Goal: Information Seeking & Learning: Learn about a topic

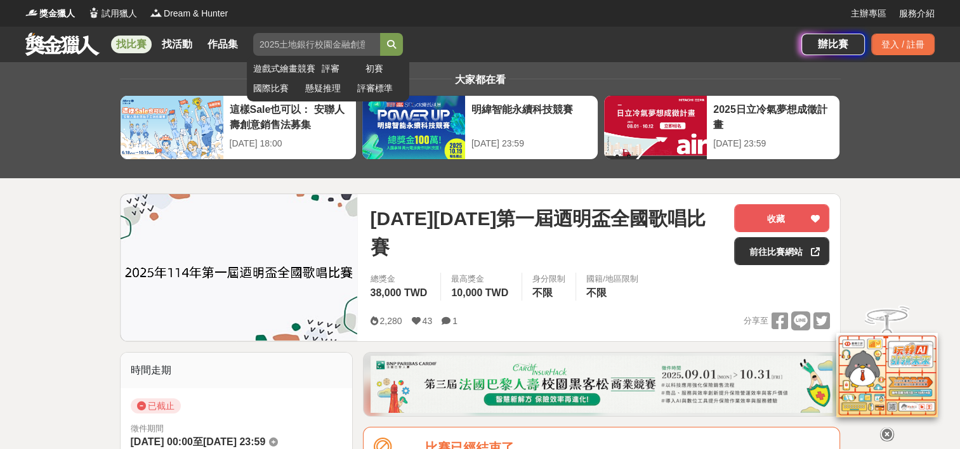
click at [358, 45] on input "search" at bounding box center [316, 44] width 127 height 23
type input "歌唱比賽"
click at [380, 33] on button "submit" at bounding box center [391, 44] width 23 height 23
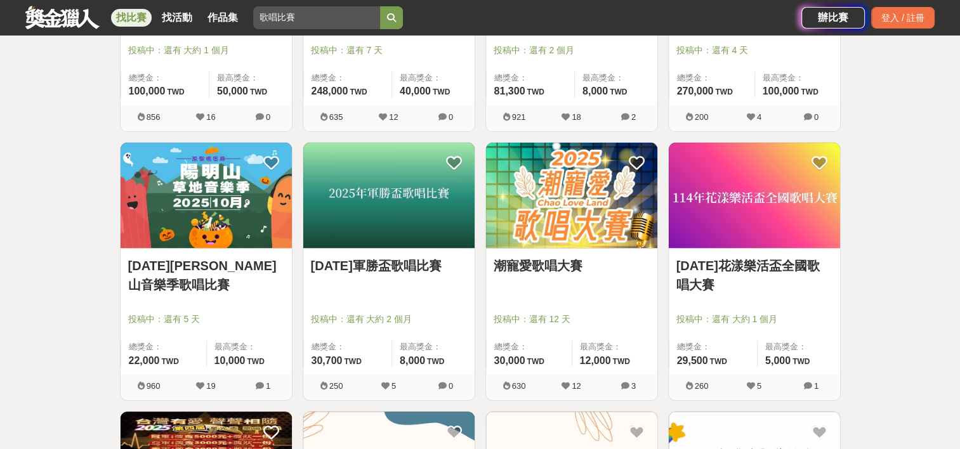
scroll to position [508, 0]
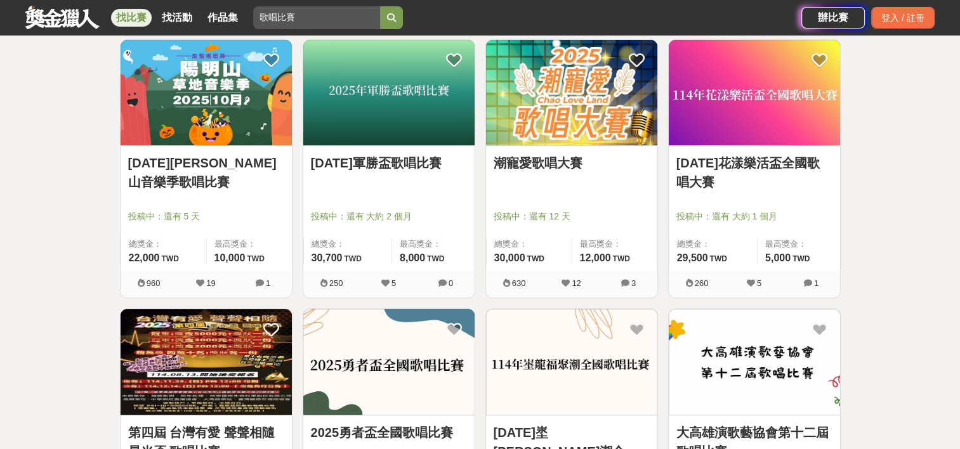
click at [244, 172] on link "[DATE][PERSON_NAME]山音樂季歌唱比賽" at bounding box center [206, 173] width 156 height 38
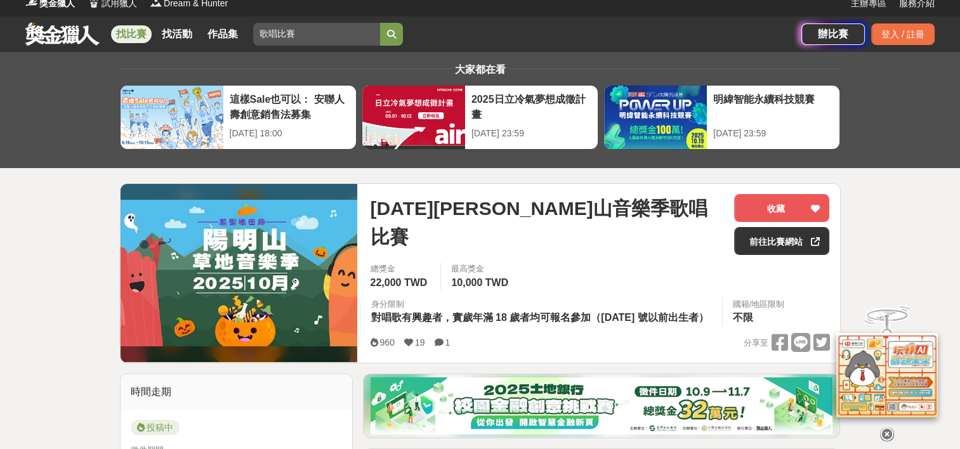
scroll to position [10, 0]
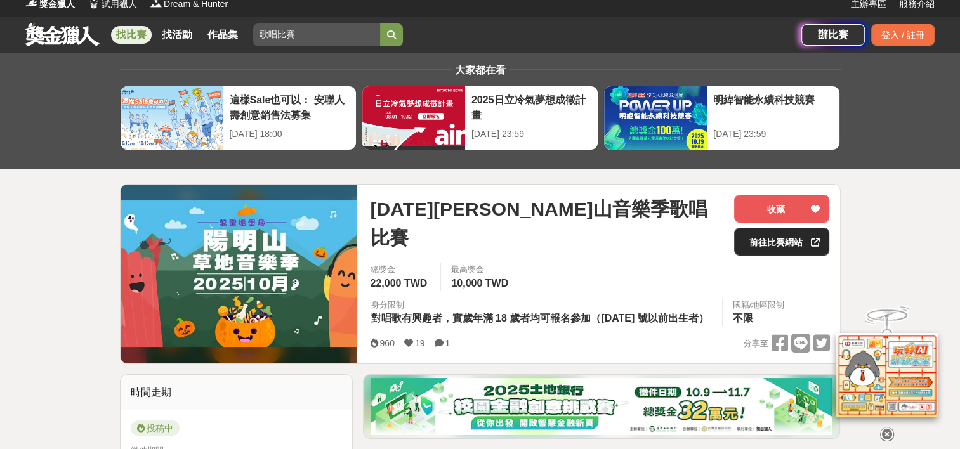
click at [770, 243] on link "前往比賽網站" at bounding box center [781, 242] width 95 height 28
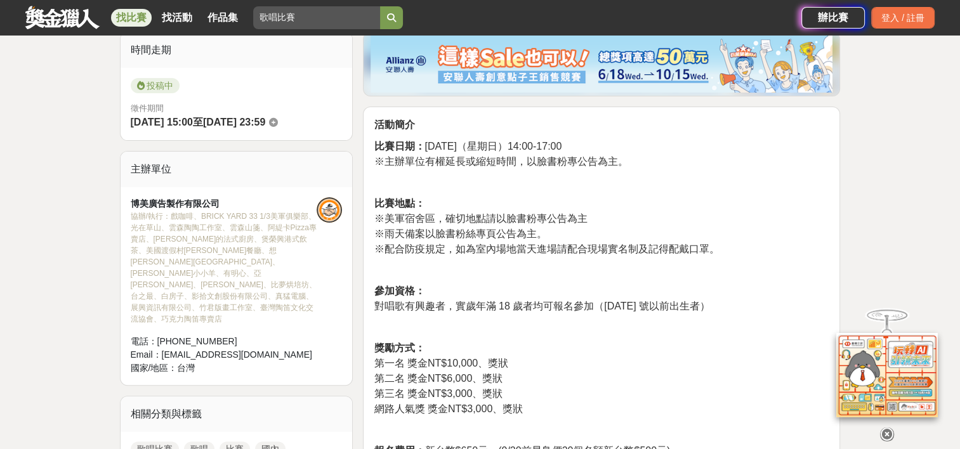
scroll to position [360, 0]
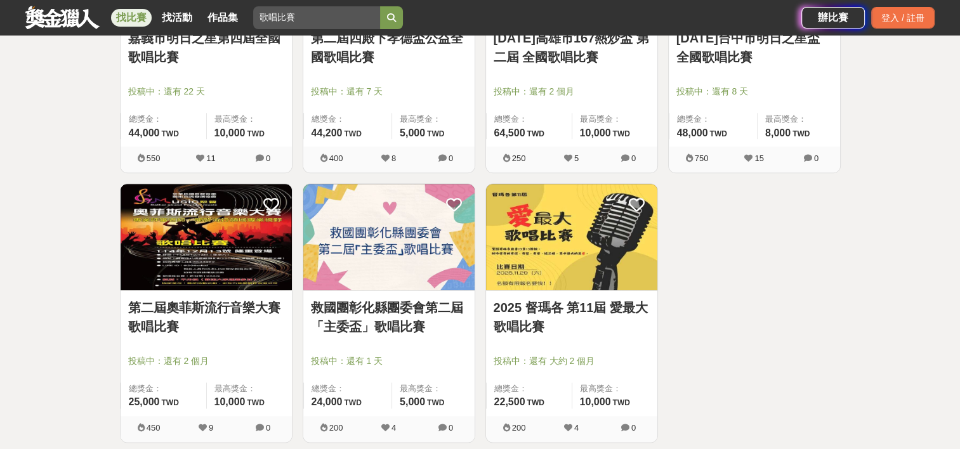
scroll to position [1442, 0]
click at [227, 310] on link "第二屆奧菲斯流行音樂大賽歌唱比賽" at bounding box center [206, 317] width 156 height 38
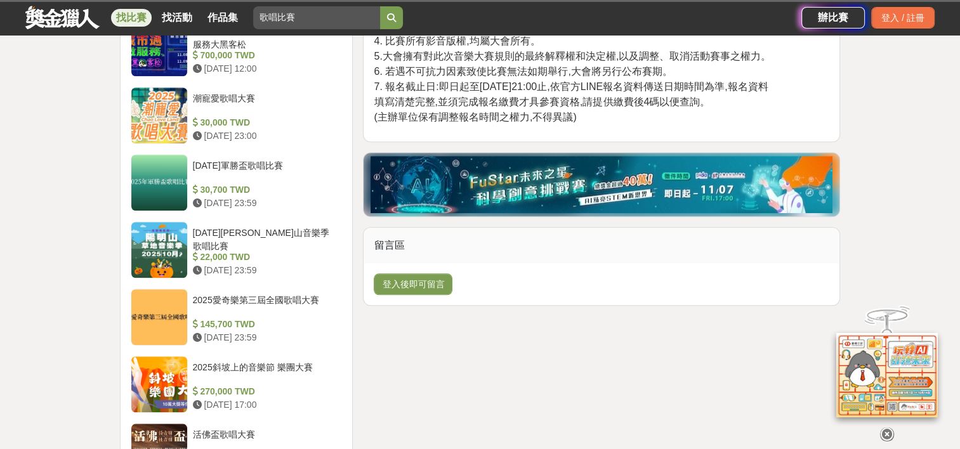
scroll to position [1184, 0]
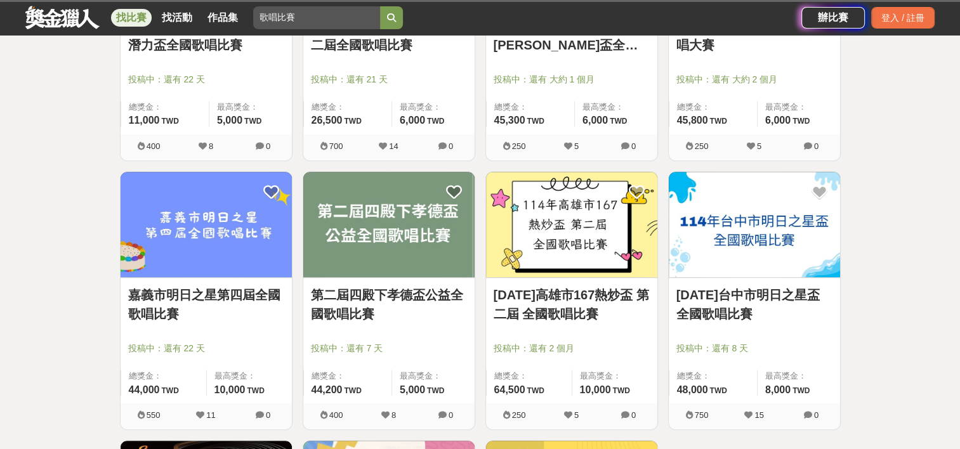
scroll to position [1442, 0]
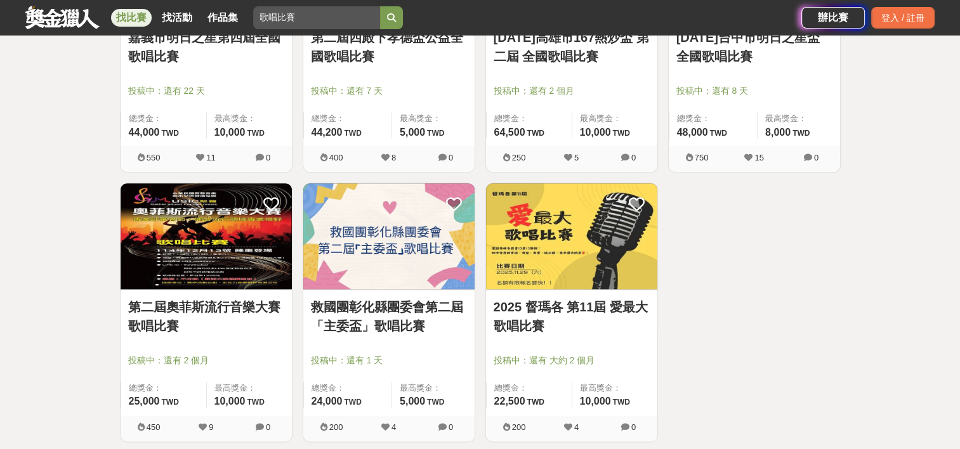
click at [603, 307] on link "2025 督瑪各 第11屆 愛最大歌唱比賽" at bounding box center [572, 317] width 156 height 38
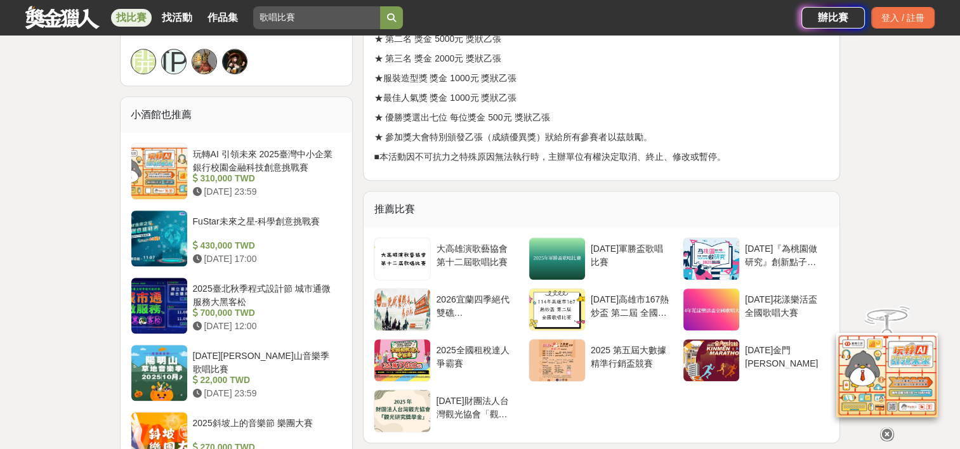
scroll to position [860, 0]
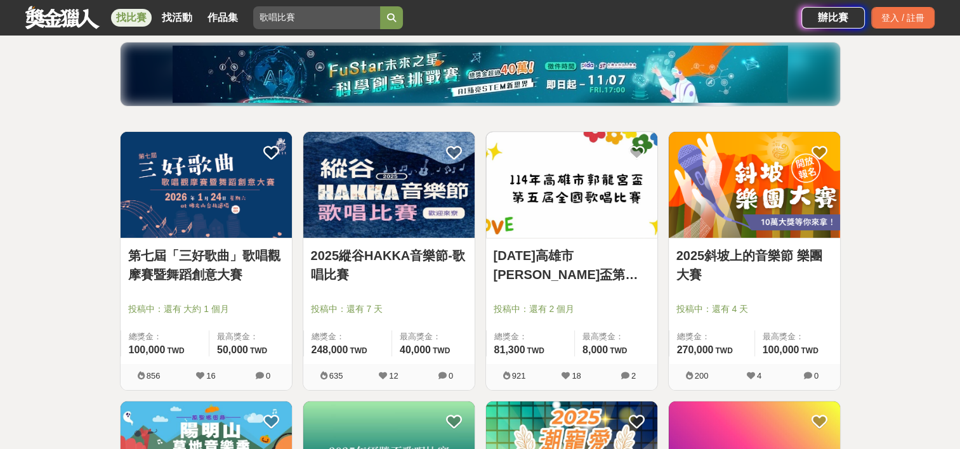
scroll to position [137, 0]
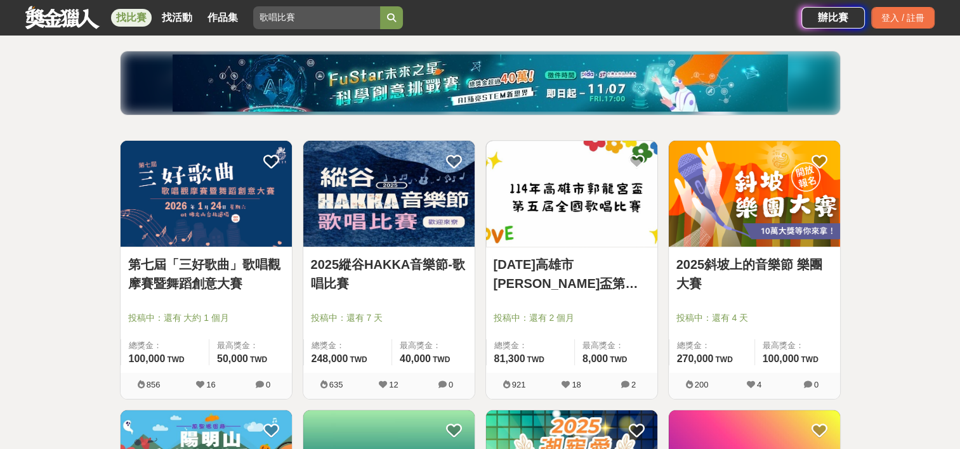
click at [424, 262] on link "2025縱谷HAKKA音樂節-歌唱比賽" at bounding box center [389, 274] width 156 height 38
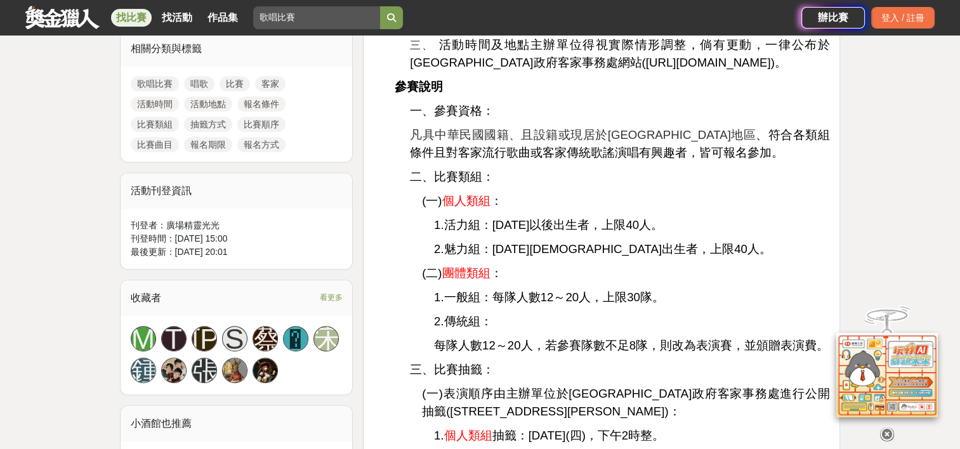
scroll to position [610, 0]
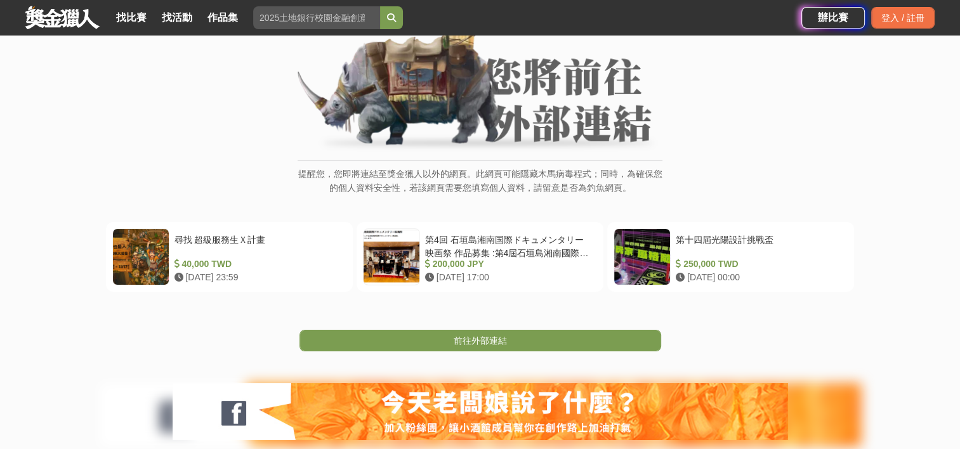
scroll to position [124, 0]
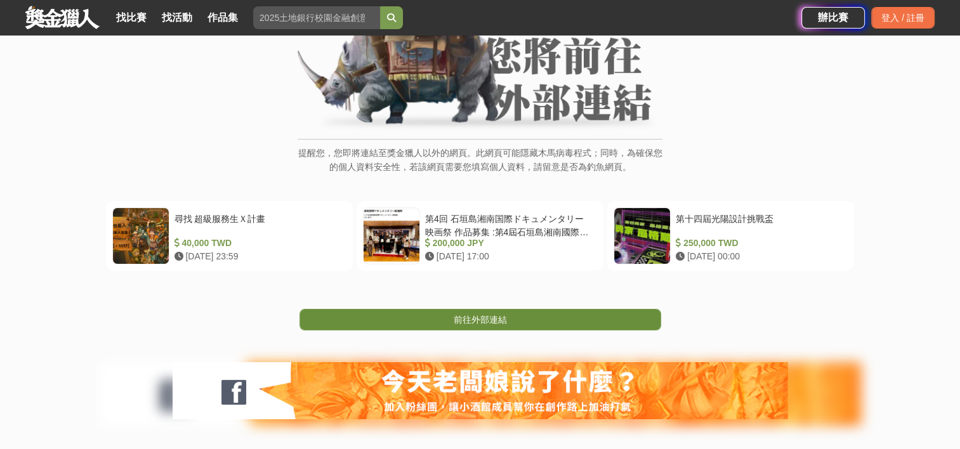
click at [487, 320] on span "前往外部連結" at bounding box center [480, 320] width 53 height 10
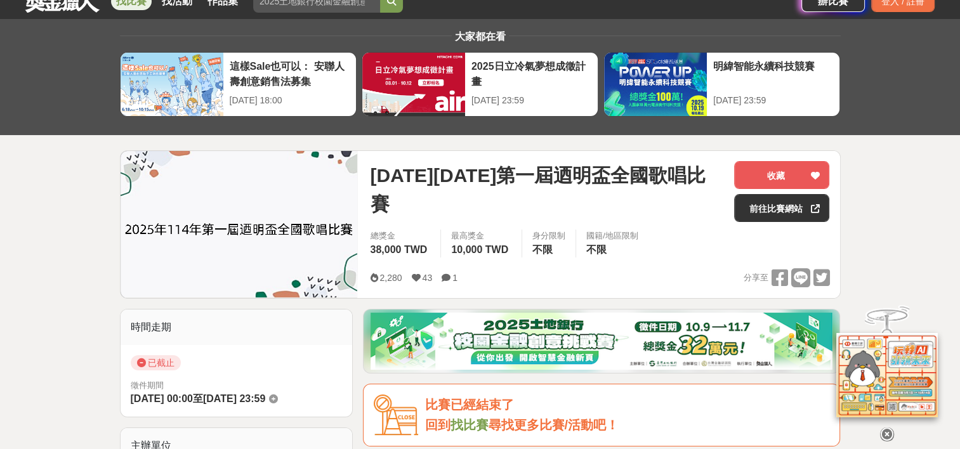
scroll to position [20, 0]
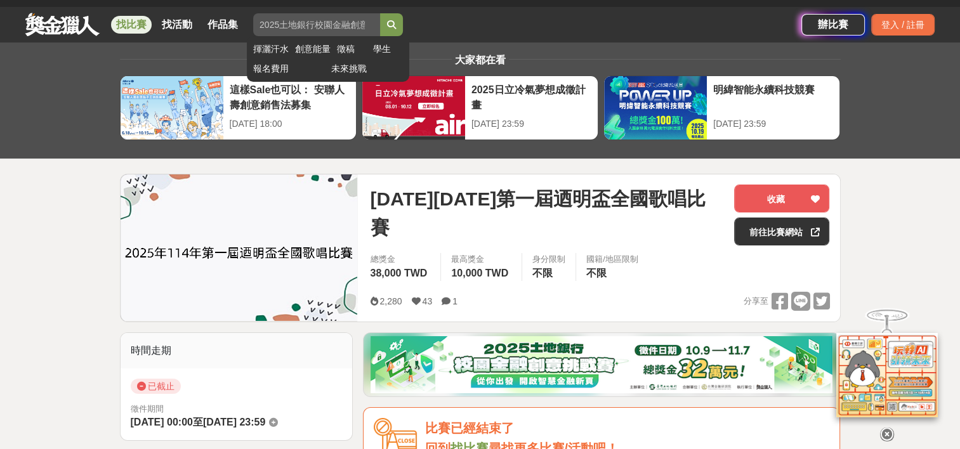
click at [343, 21] on input "search" at bounding box center [316, 24] width 127 height 23
type input "歌唱比賽"
click at [380, 13] on button "submit" at bounding box center [391, 24] width 23 height 23
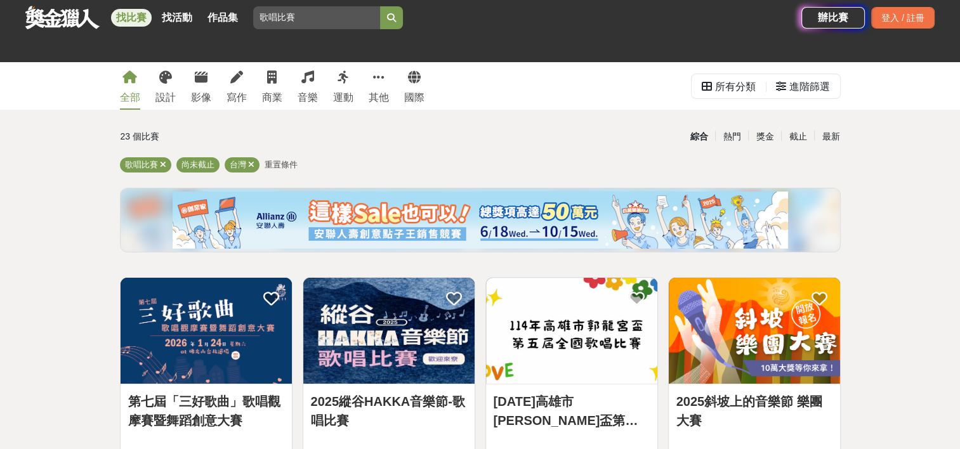
click at [185, 395] on link "第七屆「三好歌曲」歌唱觀摩賽暨舞蹈創意大賽" at bounding box center [206, 411] width 156 height 38
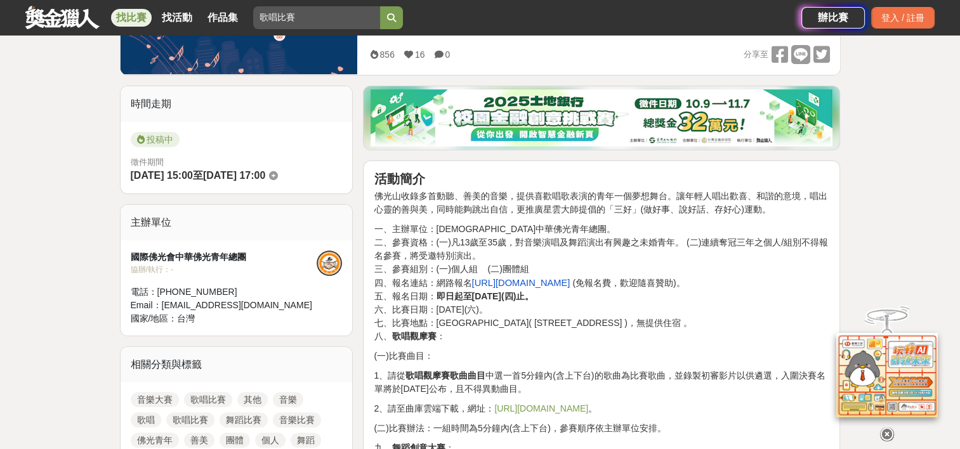
scroll to position [302, 0]
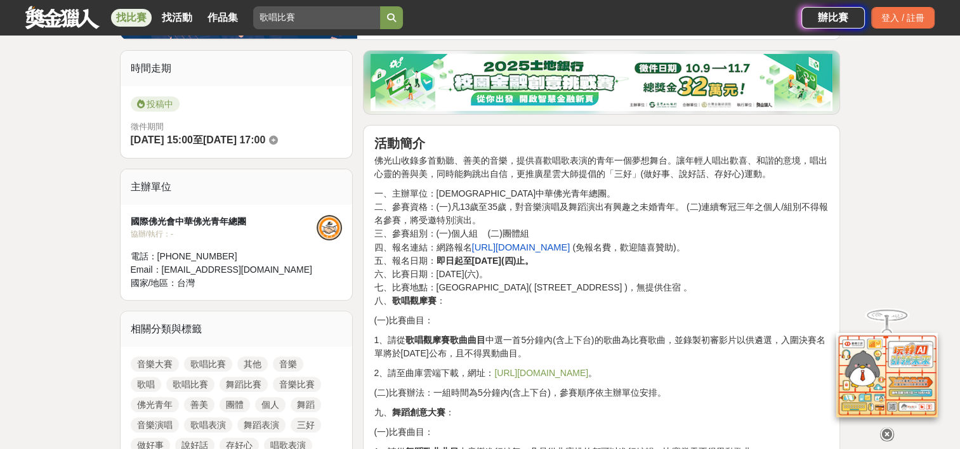
click at [539, 374] on link "https://reurl.cc/kElyAr" at bounding box center [541, 373] width 94 height 10
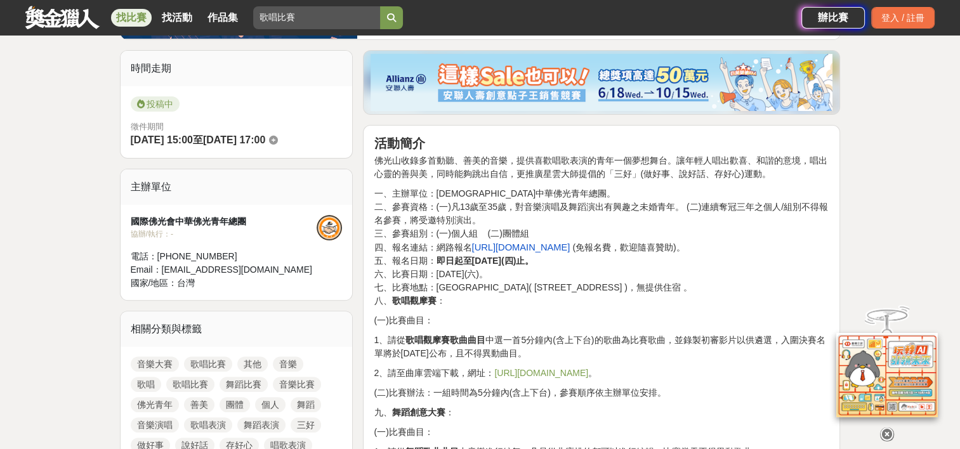
click at [558, 371] on link "https://reurl.cc/kElyAr" at bounding box center [541, 373] width 94 height 10
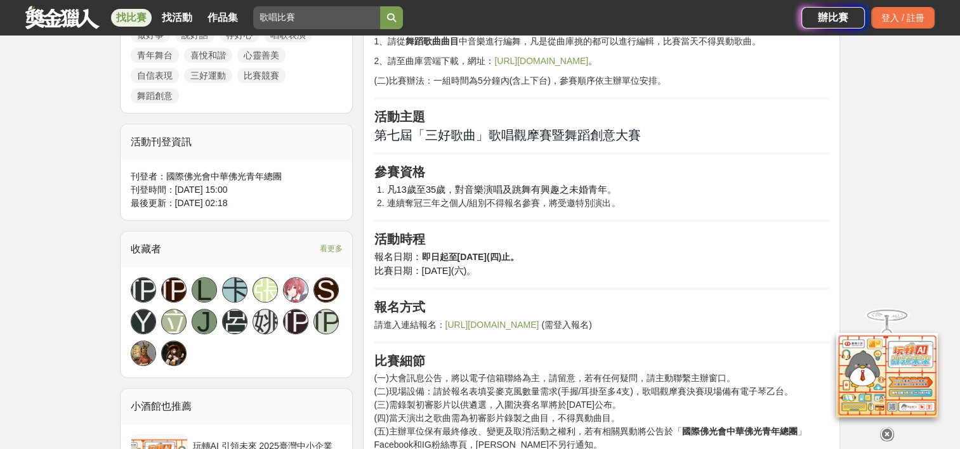
scroll to position [733, 0]
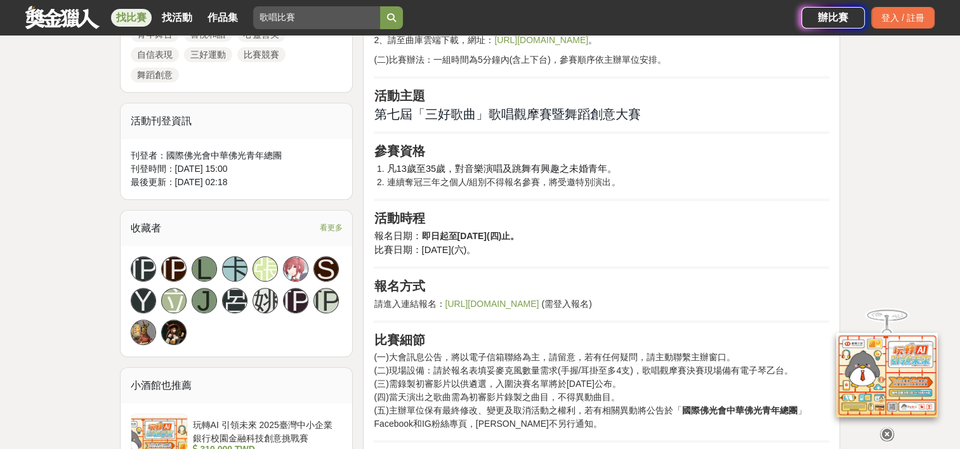
click at [512, 306] on link "https://forms.gle/H8WVXvRq7XzrkPoc8" at bounding box center [492, 304] width 94 height 10
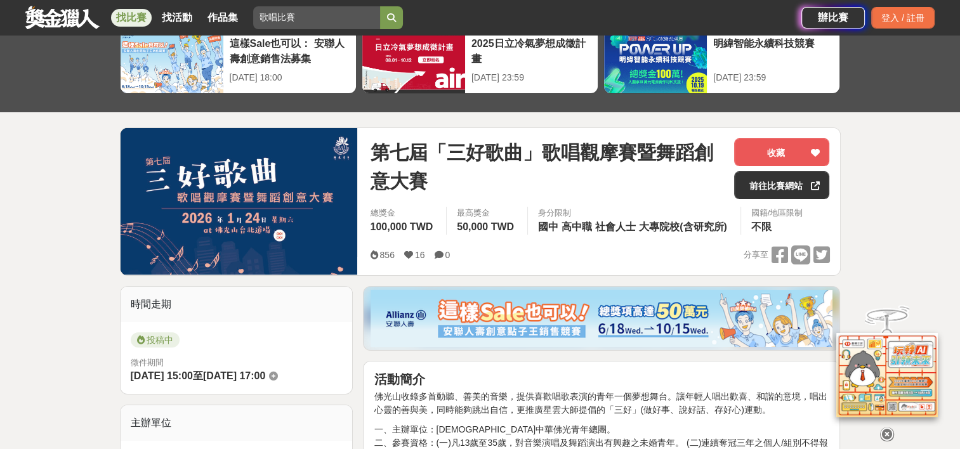
scroll to position [0, 0]
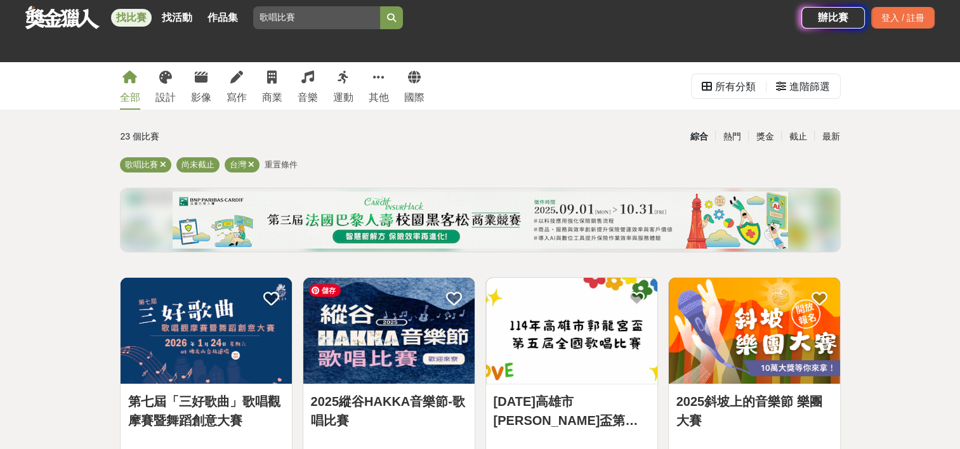
scroll to position [188, 0]
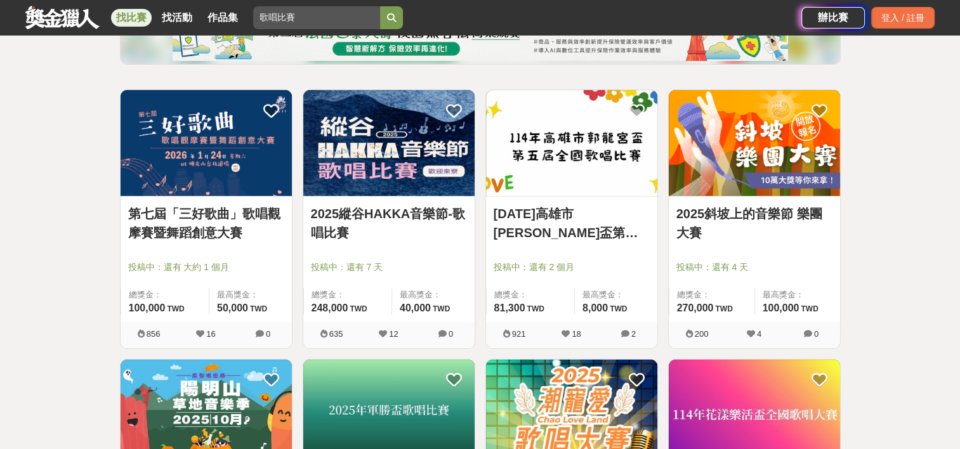
click at [815, 235] on link "2025斜坡上的音樂節 樂團大賽" at bounding box center [754, 223] width 156 height 38
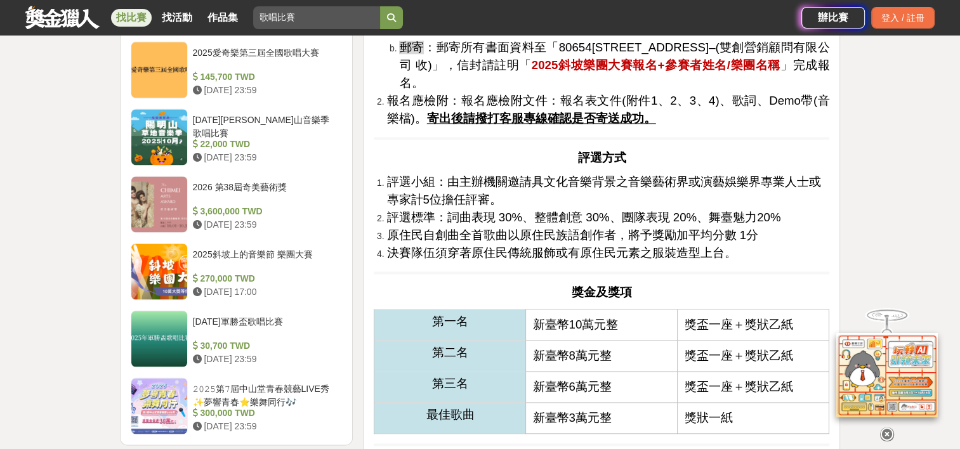
scroll to position [1758, 0]
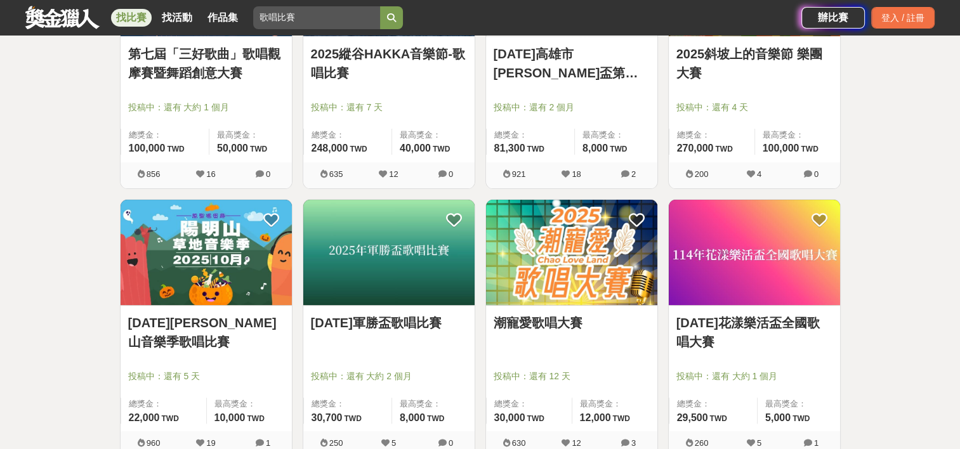
scroll to position [376, 0]
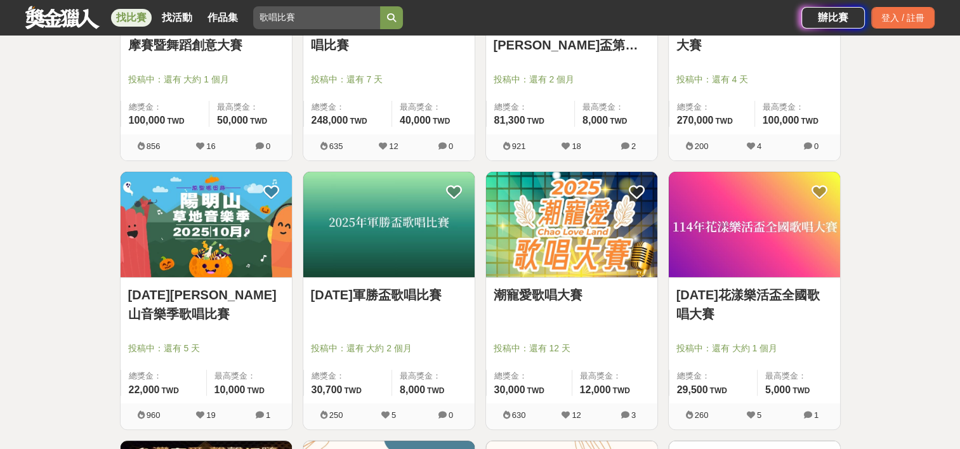
click at [558, 309] on div "潮寵愛歌唱大賽" at bounding box center [572, 303] width 156 height 34
click at [570, 294] on link "潮寵愛歌唱大賽" at bounding box center [572, 295] width 156 height 19
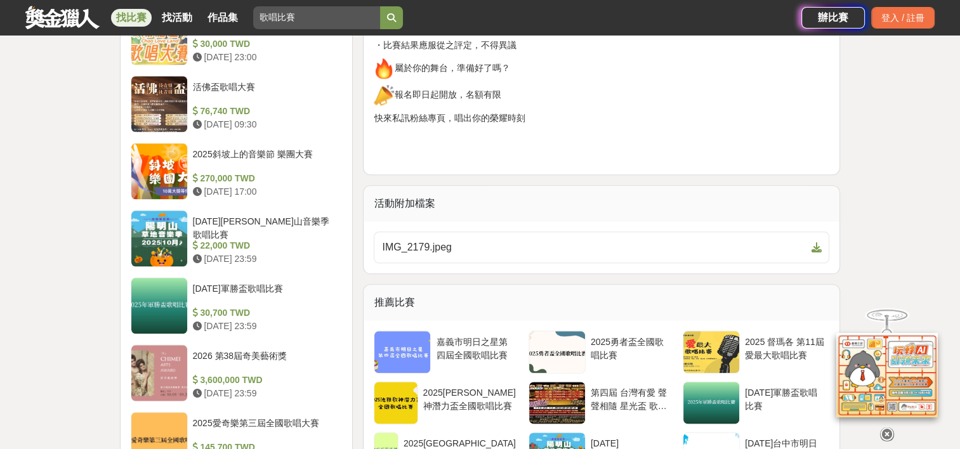
scroll to position [1425, 0]
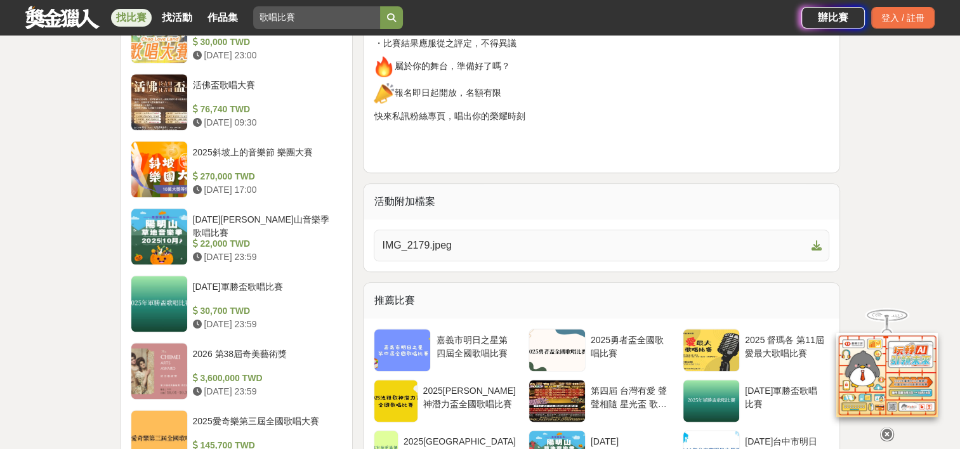
click at [569, 257] on link "IMG_2179.jpeg" at bounding box center [602, 246] width 456 height 32
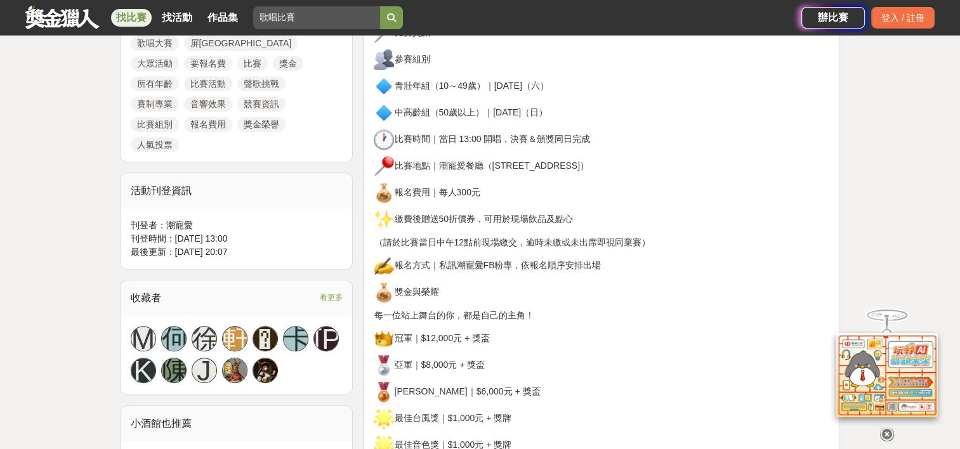
scroll to position [657, 0]
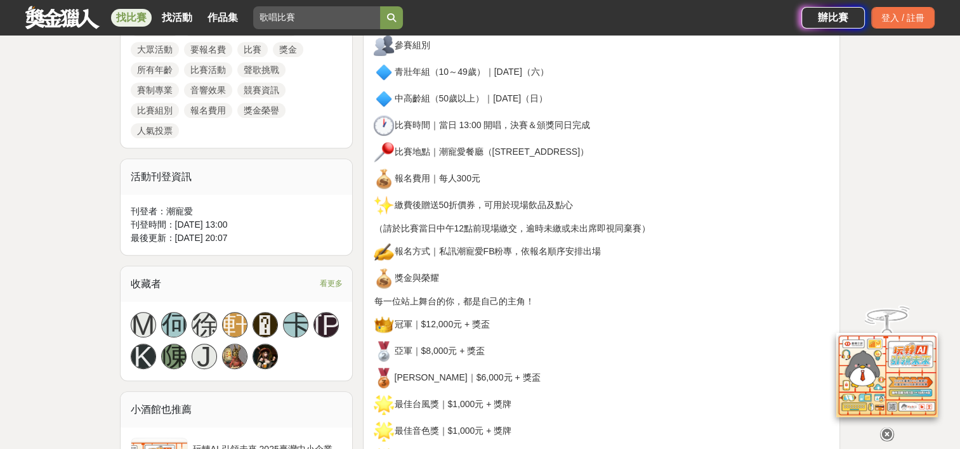
click at [688, 335] on div "前言 無論你是青澀新聲，還是實力派歌王 這個夏天，都來挑戰自己，勇敢放聲高歌 活動主題 活動亮點 十月限定｜兩天兩組賽制 專業舞台｜LED舞台車＋專業音響＋燈…" at bounding box center [602, 351] width 456 height 1143
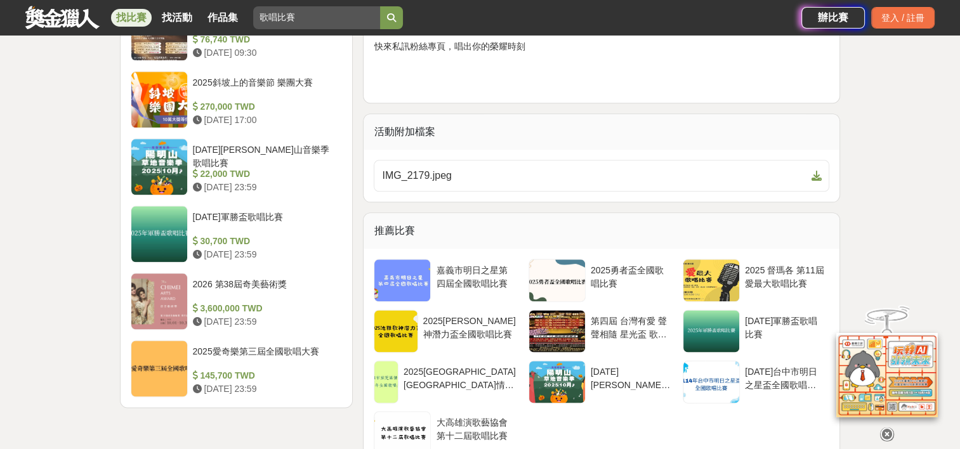
scroll to position [1495, 0]
click at [609, 266] on div "2025勇者盃全國歌唱比賽" at bounding box center [630, 276] width 79 height 24
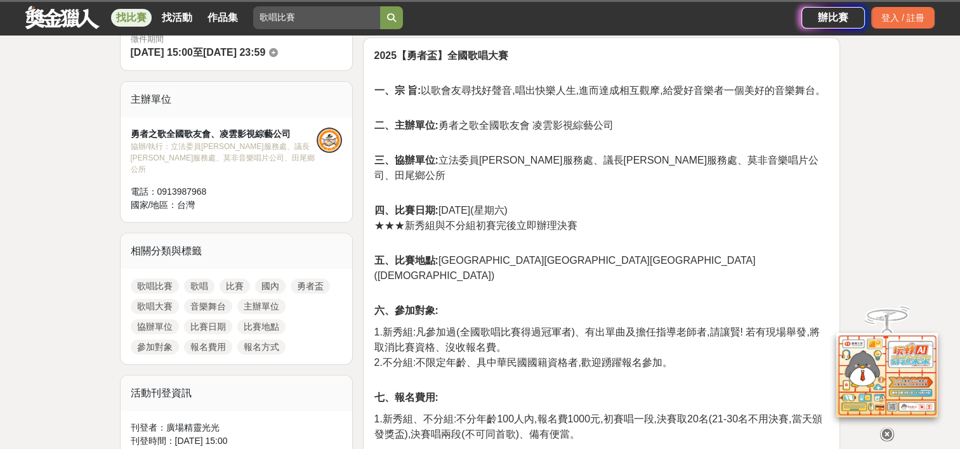
scroll to position [389, 0]
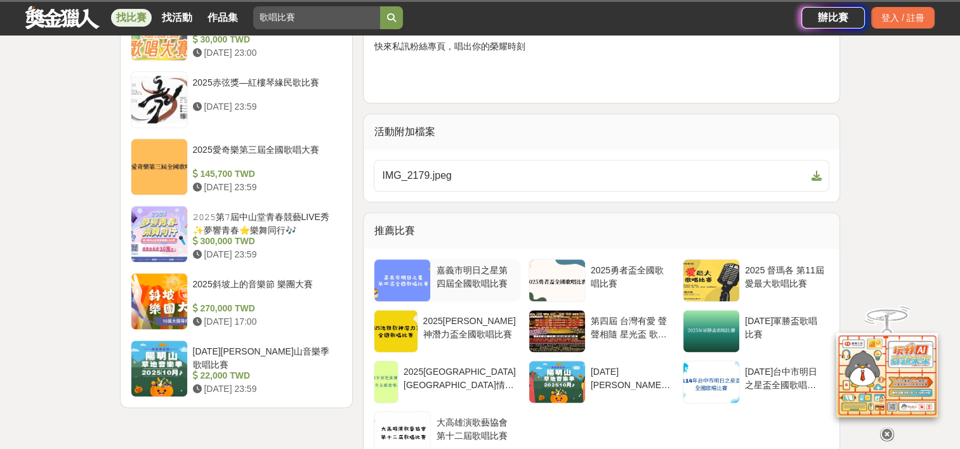
scroll to position [1654, 0]
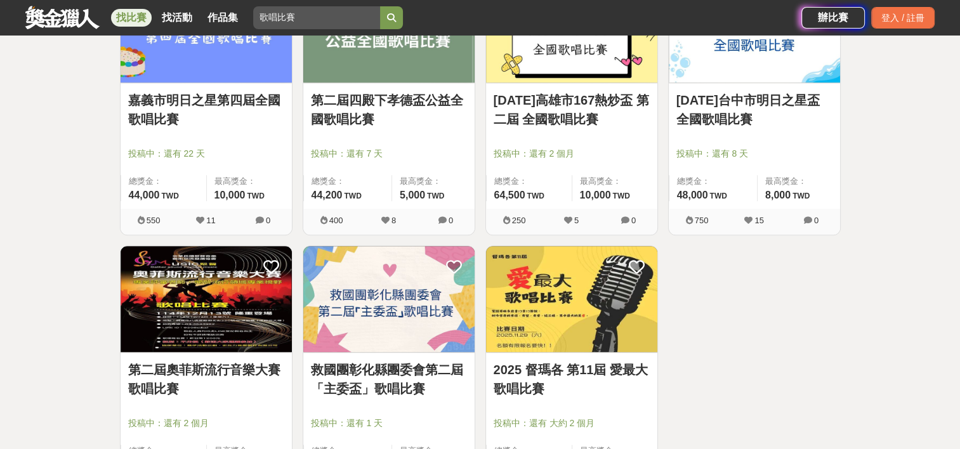
scroll to position [1458, 0]
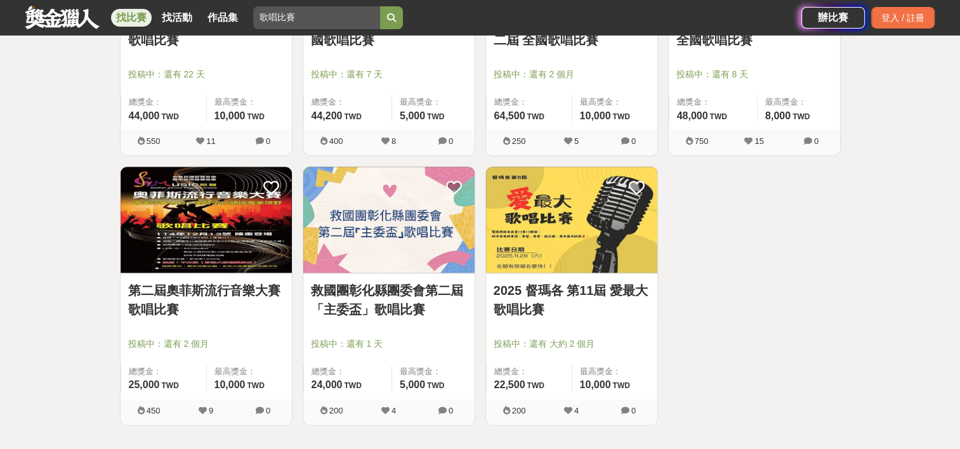
click at [280, 293] on link "第二屆奧菲斯流行音樂大賽歌唱比賽" at bounding box center [206, 300] width 156 height 38
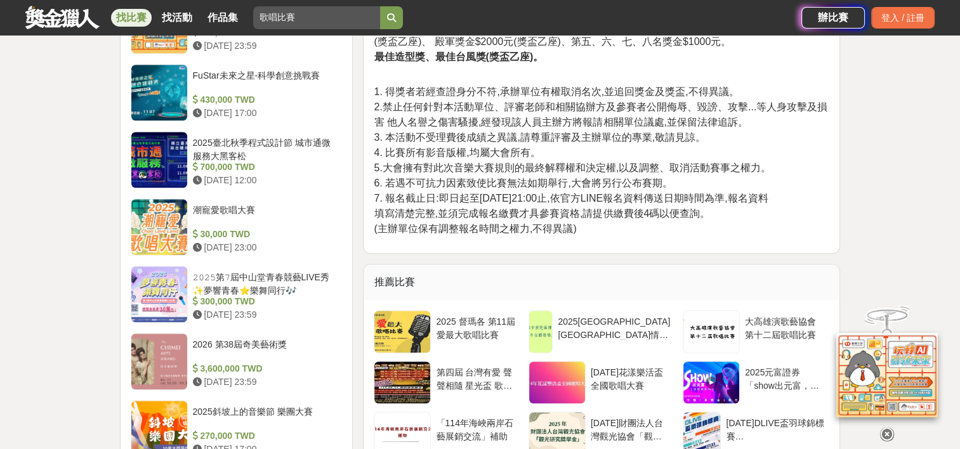
scroll to position [1083, 0]
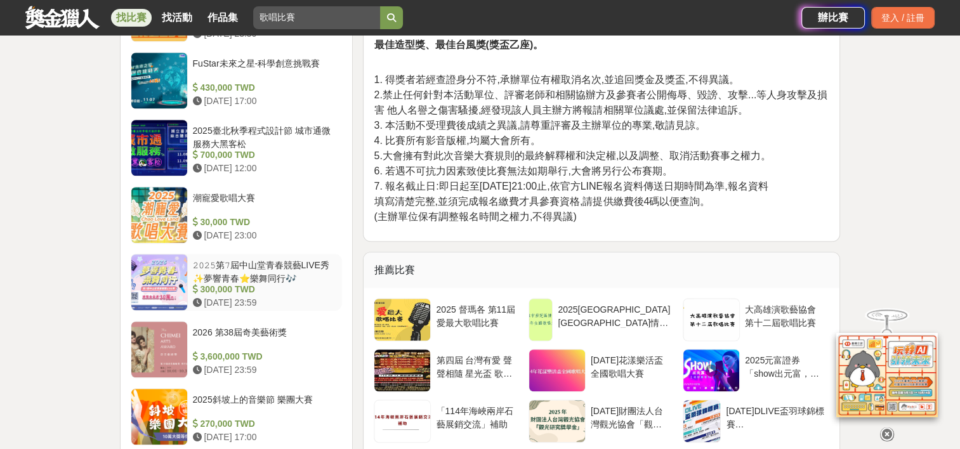
click at [272, 261] on div "𝟸𝟶𝟸𝟻第𝟽屆中山堂青春競藝LIVE秀✨夢響青春⭐️樂舞同行🎶" at bounding box center [265, 271] width 145 height 24
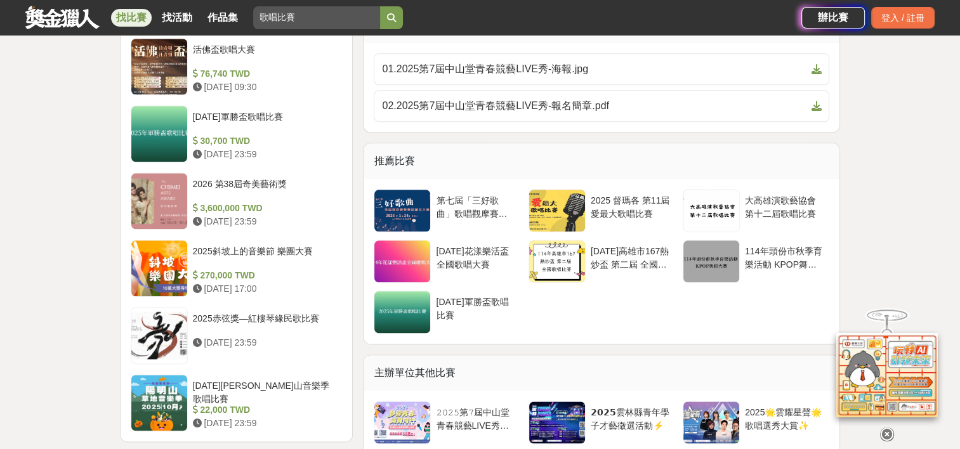
scroll to position [1476, 0]
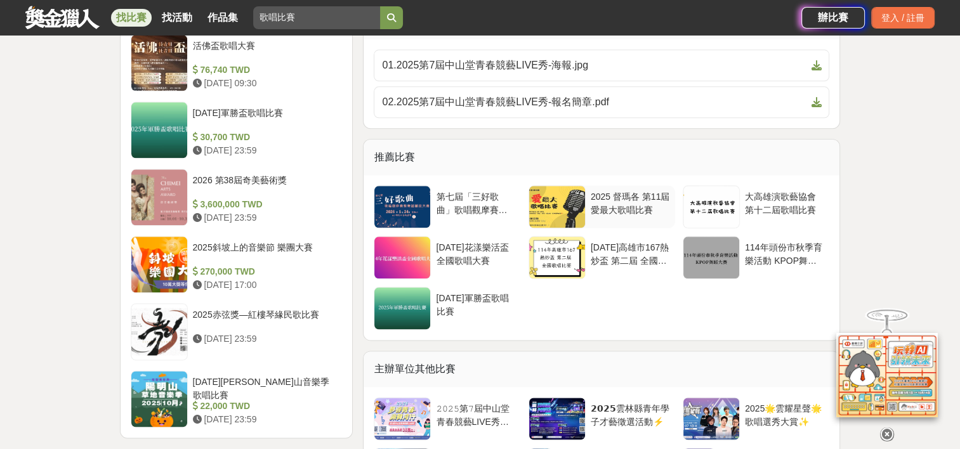
click at [566, 226] on div at bounding box center [557, 206] width 57 height 43
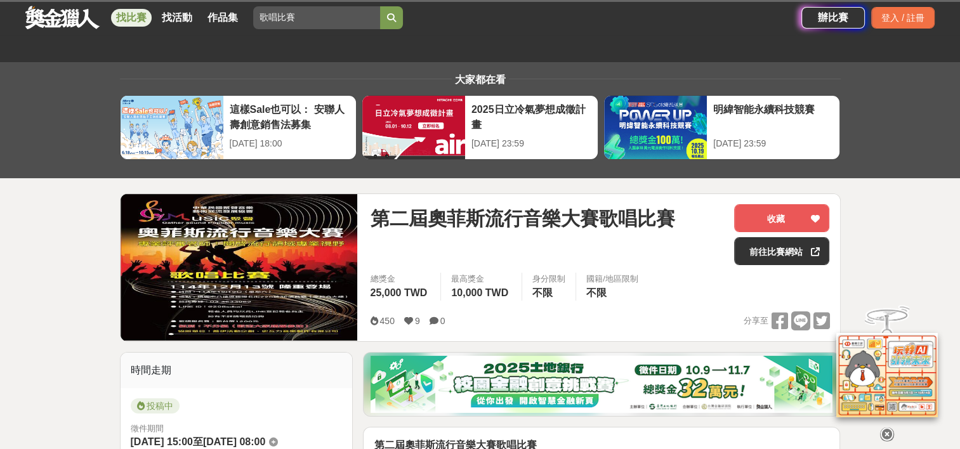
scroll to position [1083, 0]
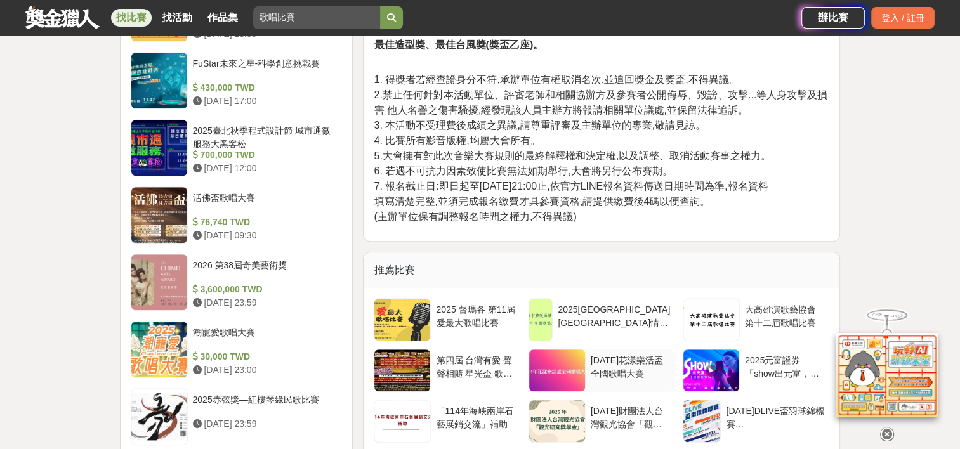
click at [622, 368] on div "114年花漾樂活盃全國歌唱大賽" at bounding box center [630, 366] width 79 height 24
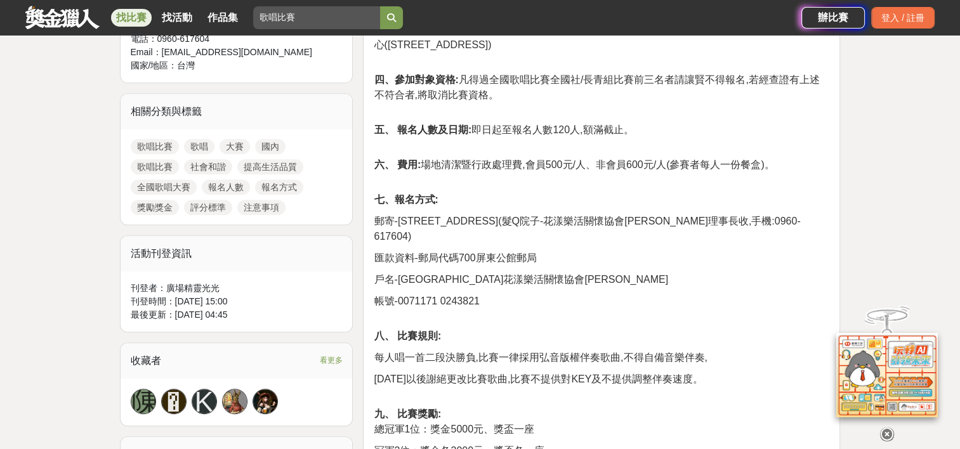
scroll to position [520, 0]
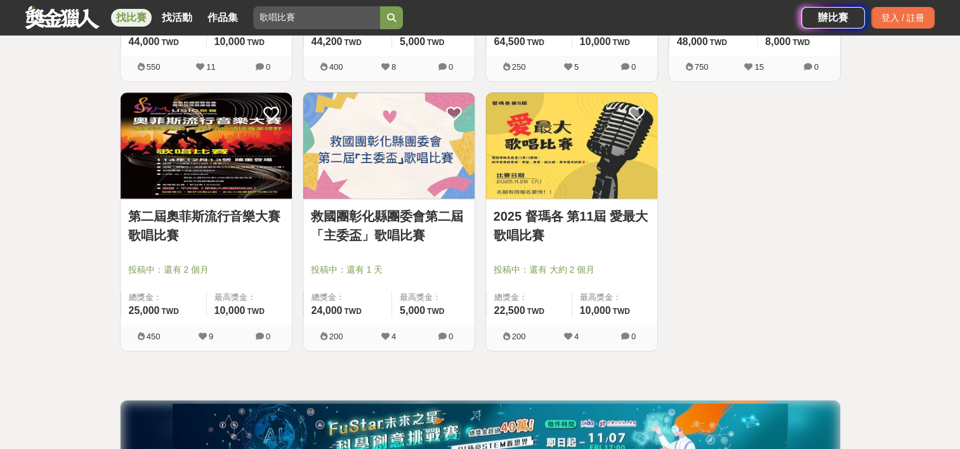
scroll to position [1534, 0]
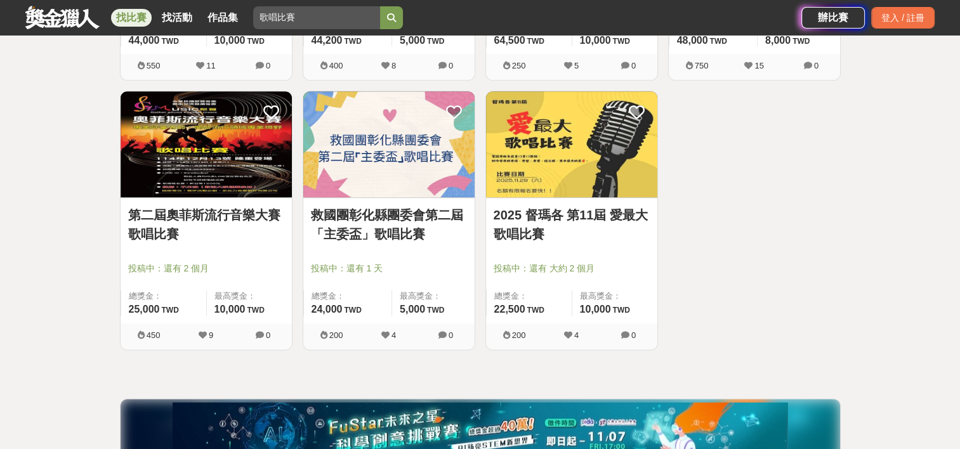
click at [254, 223] on link "第二屆奧菲斯流行音樂大賽歌唱比賽" at bounding box center [206, 225] width 156 height 38
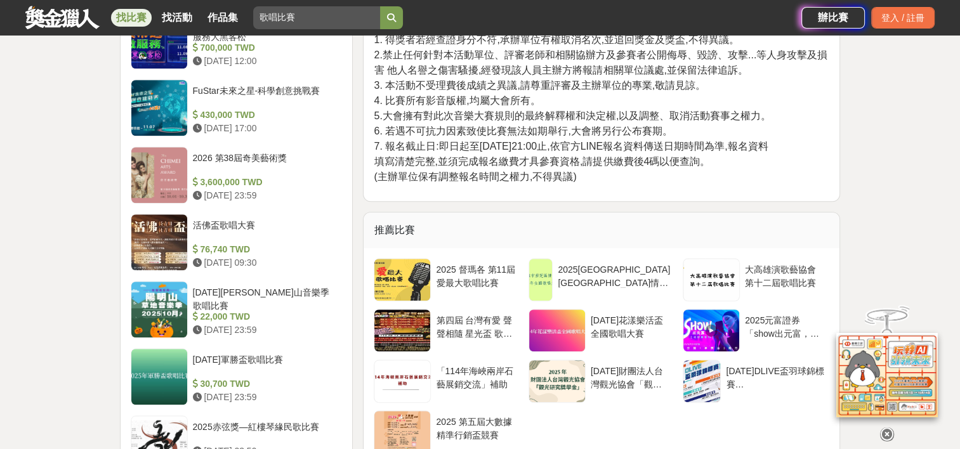
scroll to position [1645, 0]
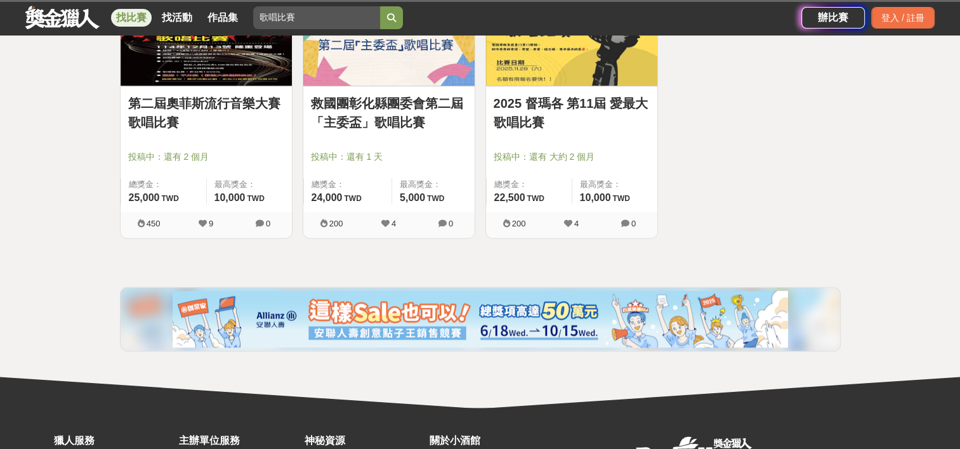
scroll to position [1534, 0]
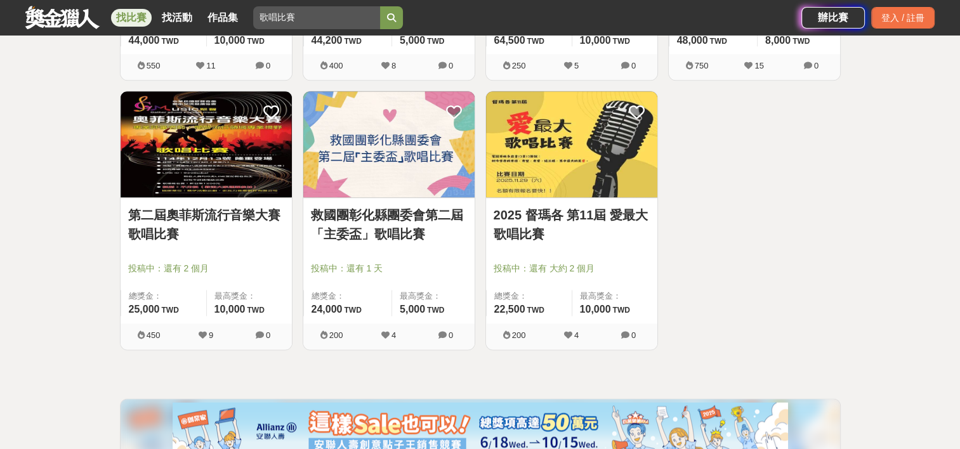
click at [623, 221] on link "2025 督瑪各 第11屆 愛最大歌唱比賽" at bounding box center [572, 225] width 156 height 38
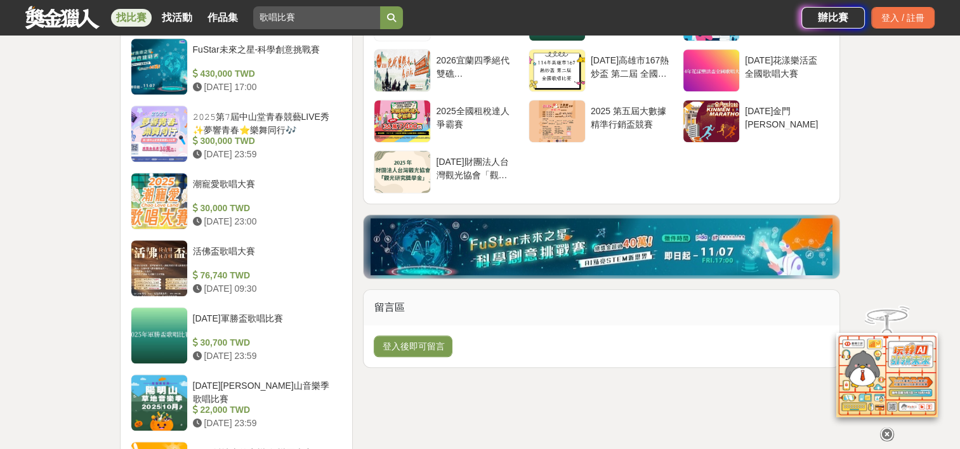
scroll to position [1106, 0]
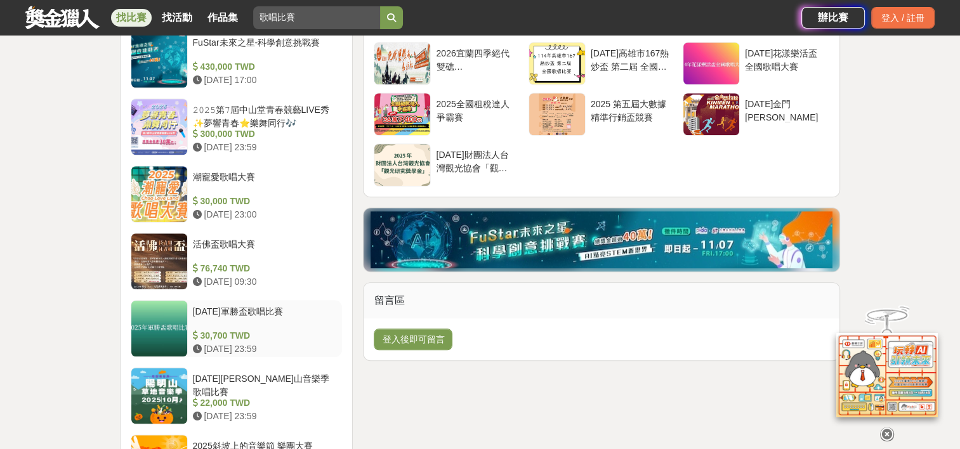
click at [244, 317] on div "2025年軍勝盃歌唱比賽" at bounding box center [265, 317] width 145 height 24
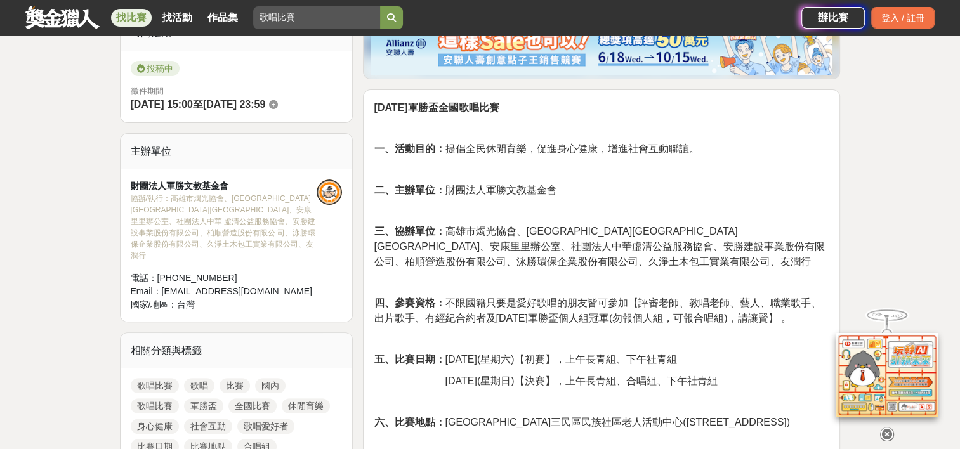
scroll to position [339, 0]
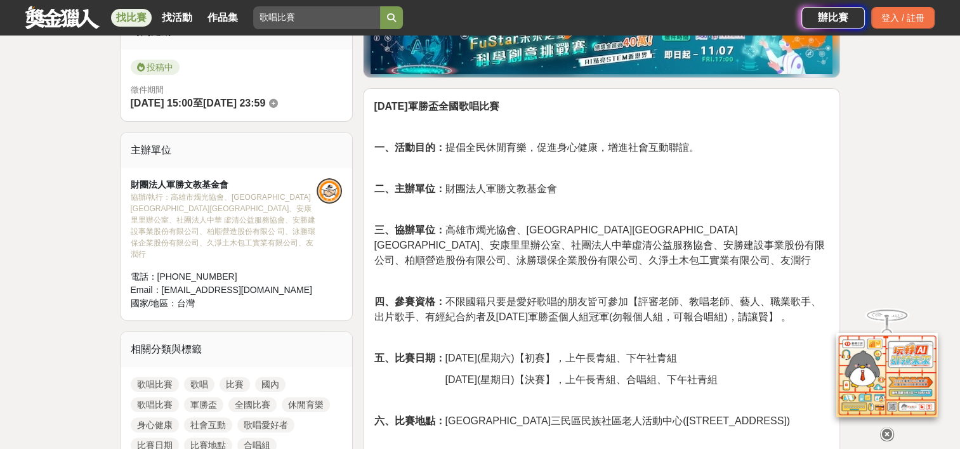
click at [695, 181] on p "二、主辦單位： 財團法人軍勝文教基金會" at bounding box center [602, 188] width 456 height 15
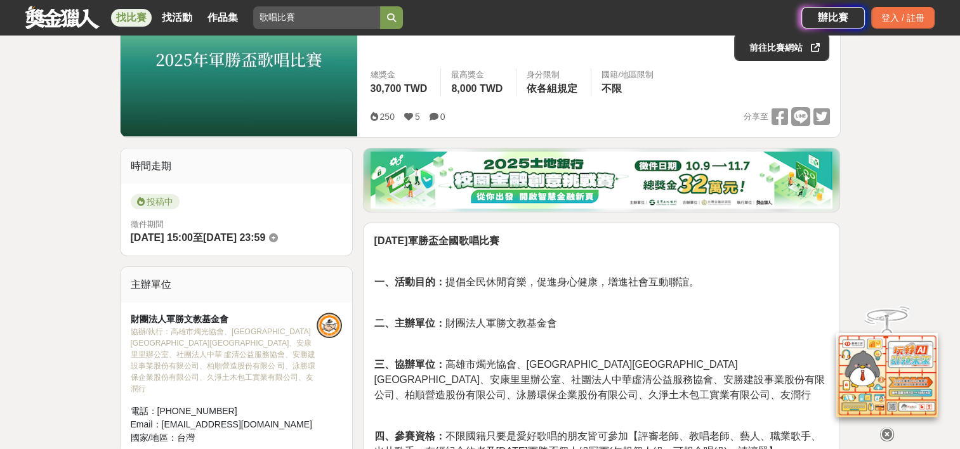
scroll to position [0, 0]
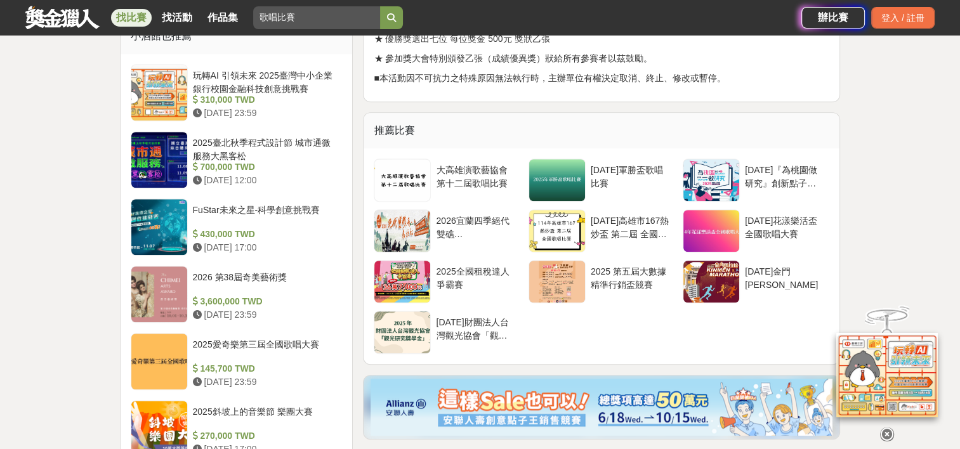
scroll to position [938, 0]
click at [764, 216] on div "114年花漾樂活盃全國歌唱大賽" at bounding box center [784, 227] width 79 height 24
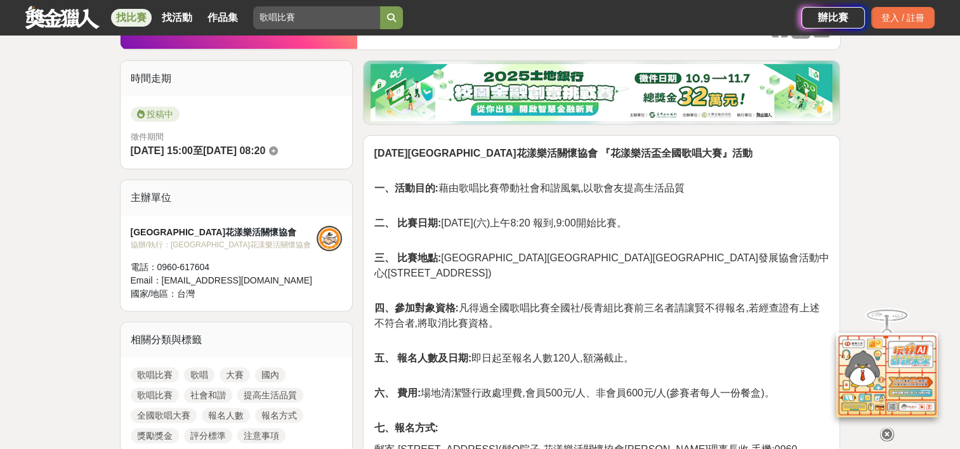
scroll to position [294, 0]
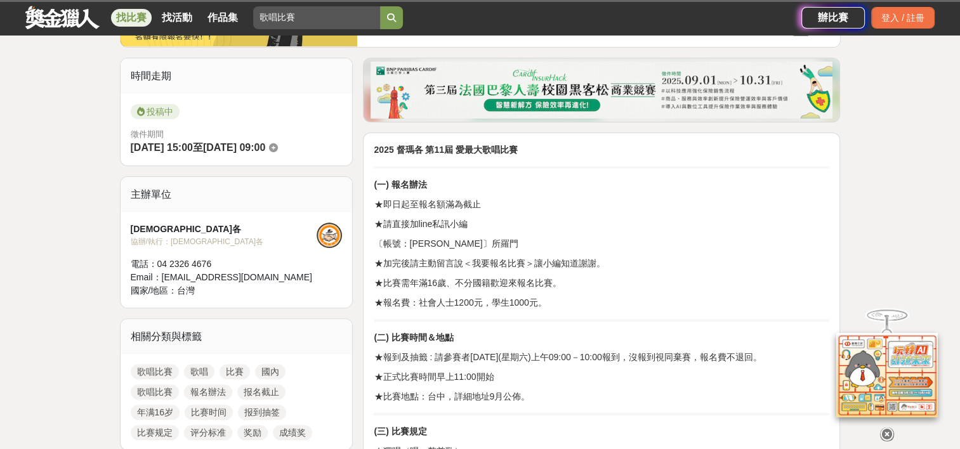
scroll to position [938, 0]
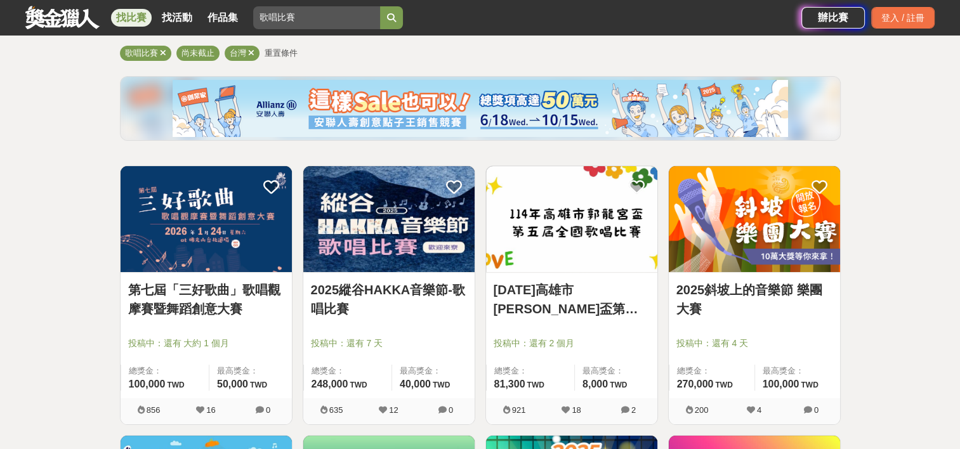
scroll to position [110, 0]
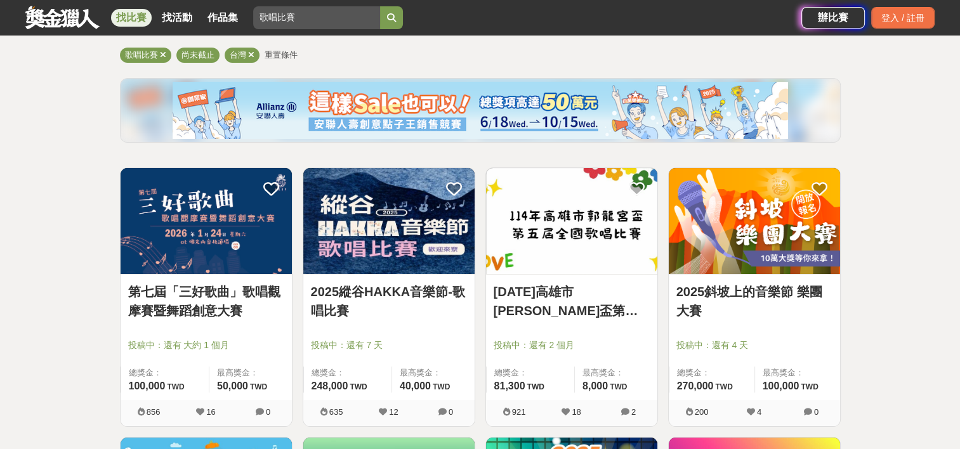
click at [244, 310] on link "第七屆「三好歌曲」歌唱觀摩賽暨舞蹈創意大賽" at bounding box center [206, 301] width 156 height 38
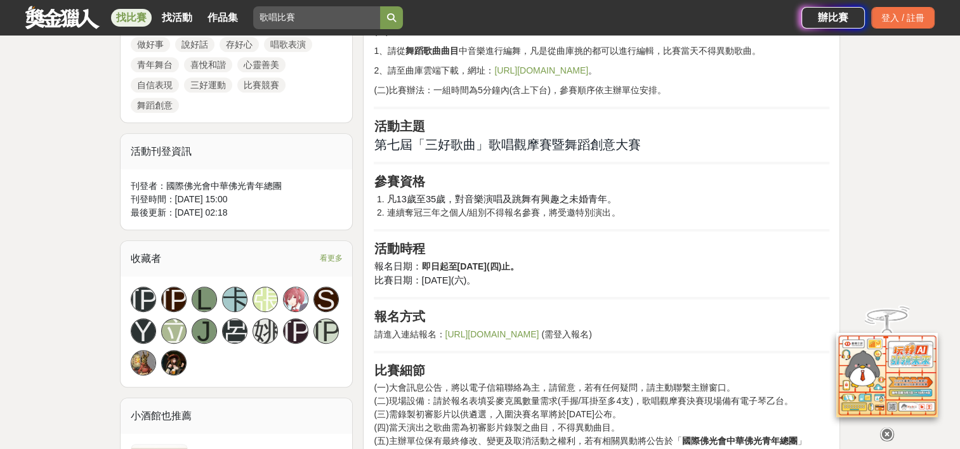
scroll to position [462, 0]
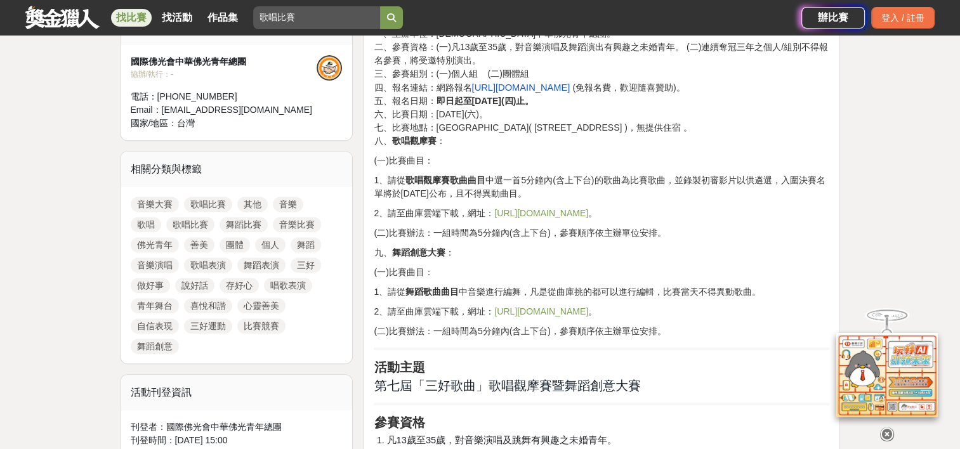
drag, startPoint x: 566, startPoint y: 308, endPoint x: 503, endPoint y: 261, distance: 78.4
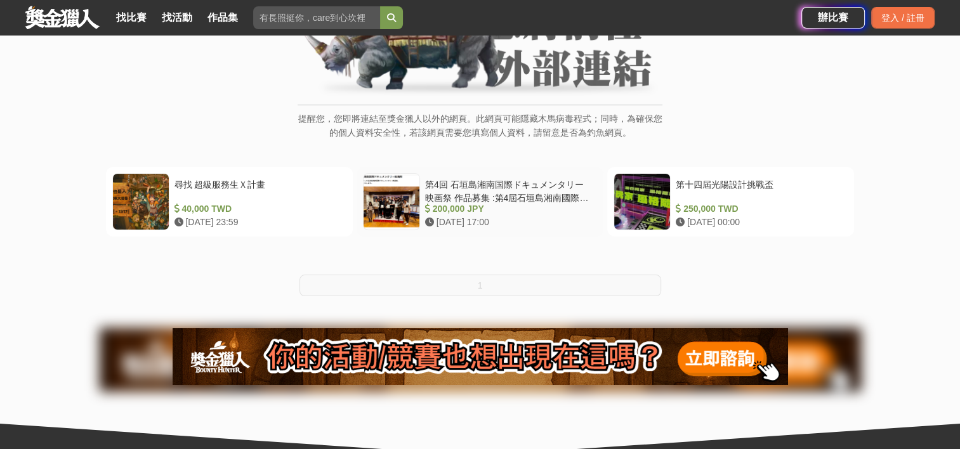
scroll to position [160, 0]
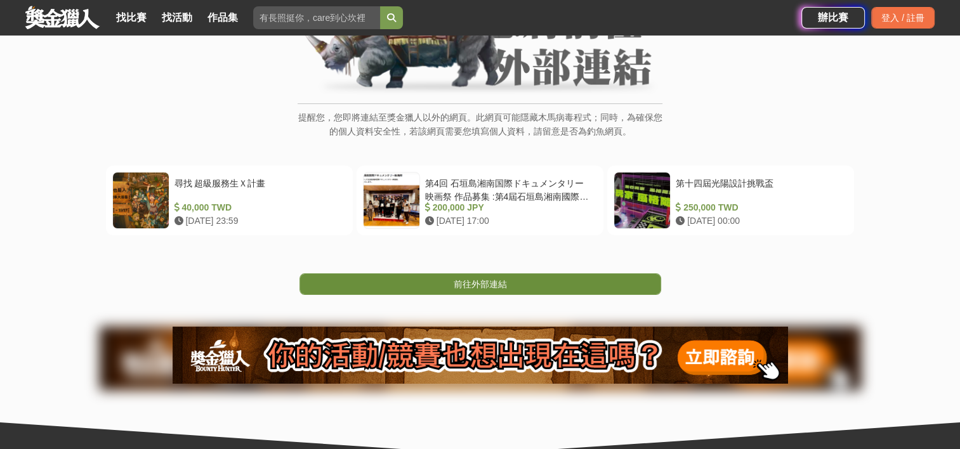
click at [508, 284] on link "前往外部連結" at bounding box center [480, 284] width 362 height 22
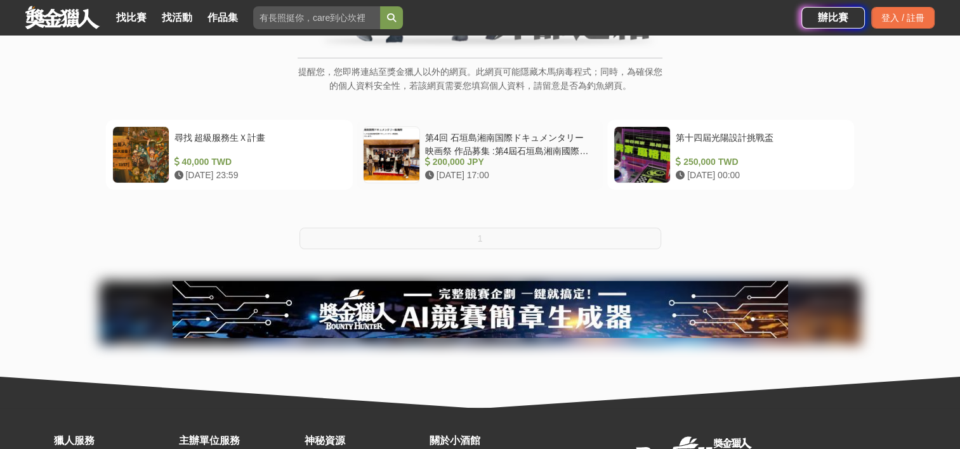
scroll to position [206, 0]
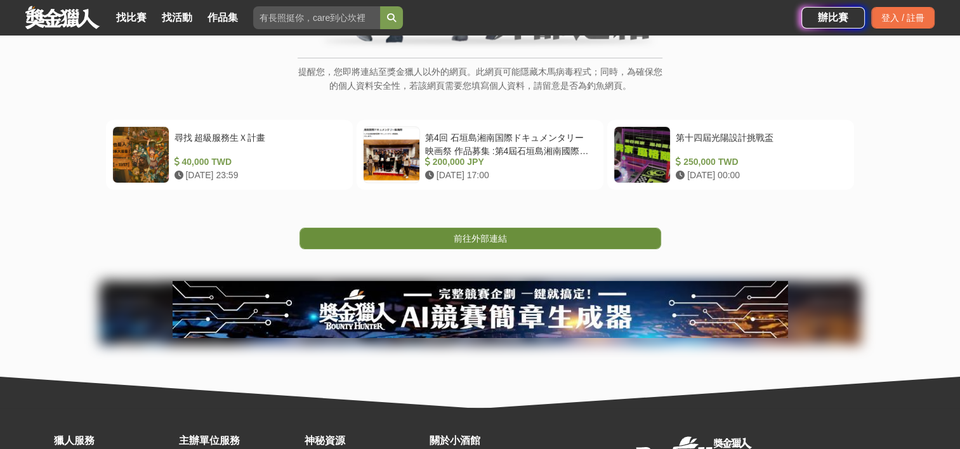
click at [489, 247] on link "前往外部連結" at bounding box center [480, 239] width 362 height 22
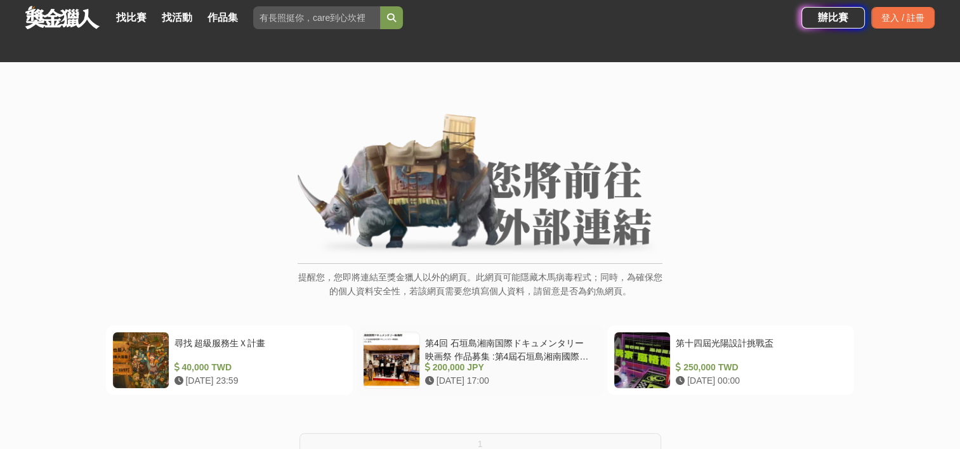
scroll to position [136, 0]
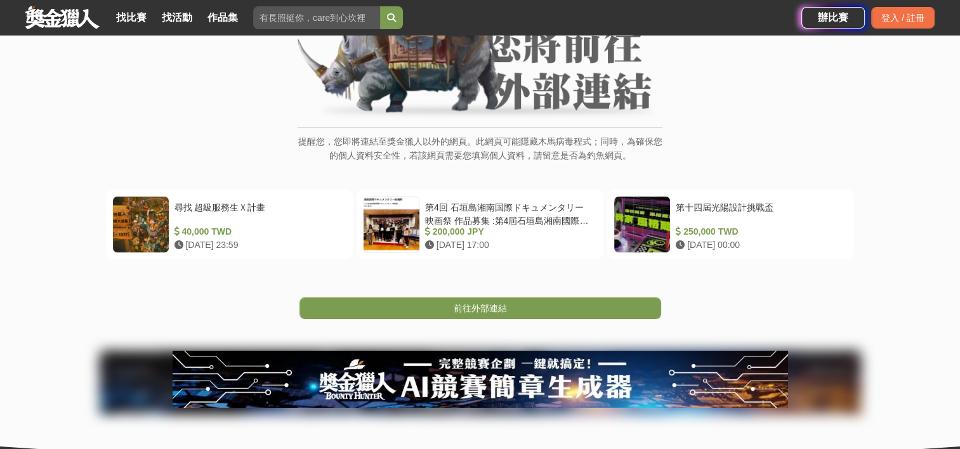
click at [490, 323] on div "提醒您，您即將連結至獎金獵人以外的網頁。此網頁可能隱藏木馬病毒程式；同時，為確保您的個人資料安全性，若該網頁需要您填寫個人資料，請留意是否為釣魚網頁。 尋找 …" at bounding box center [480, 201] width 960 height 551
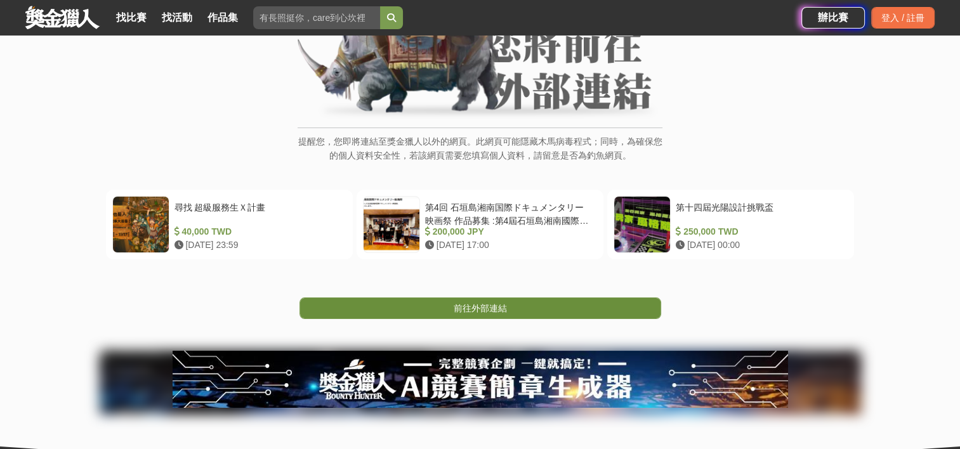
click at [500, 303] on span "前往外部連結" at bounding box center [480, 308] width 53 height 10
